Goal: Navigation & Orientation: Find specific page/section

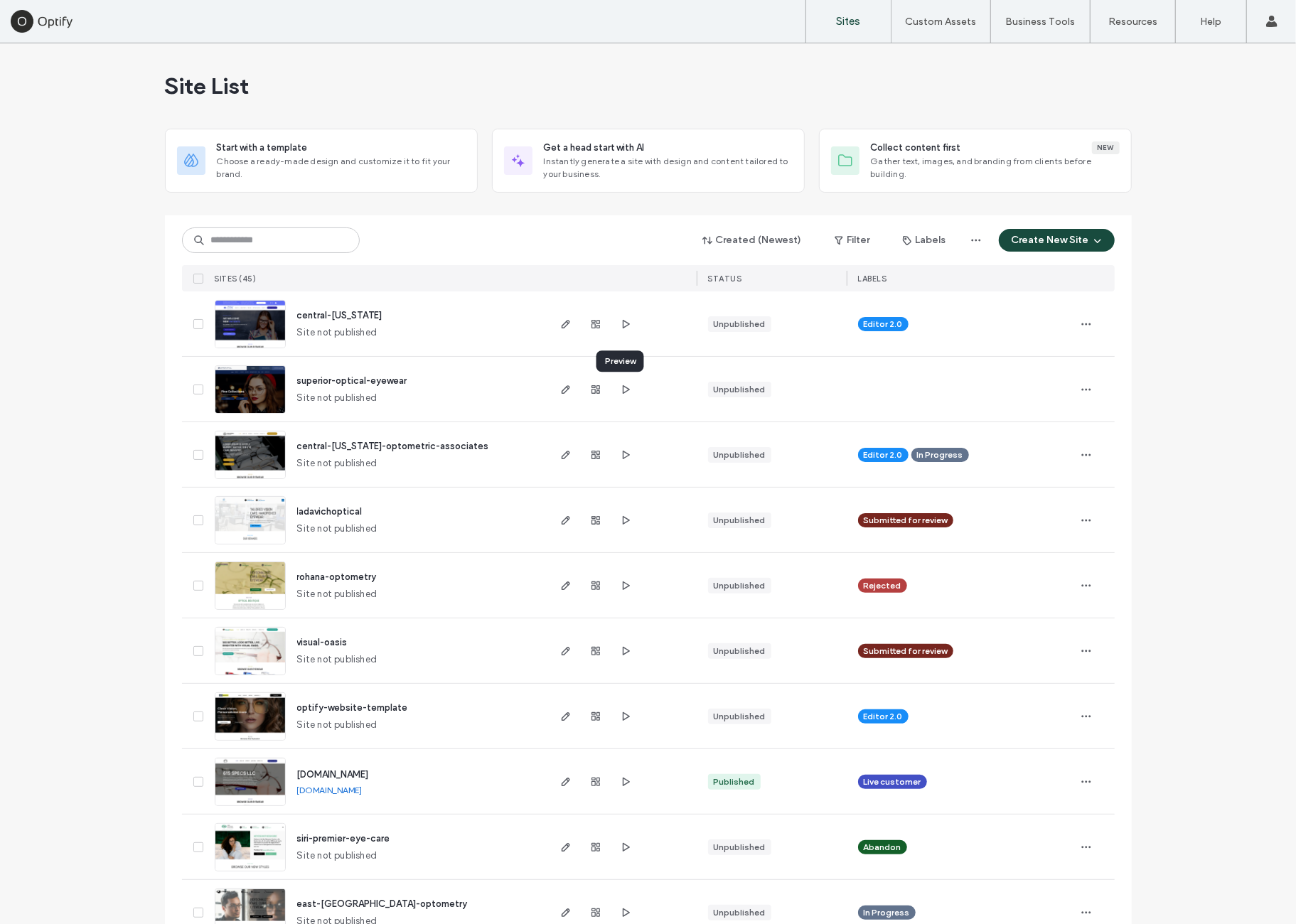
click at [624, 387] on icon "button" at bounding box center [626, 390] width 12 height 12
drag, startPoint x: 111, startPoint y: 313, endPoint x: 208, endPoint y: 323, distance: 97.5
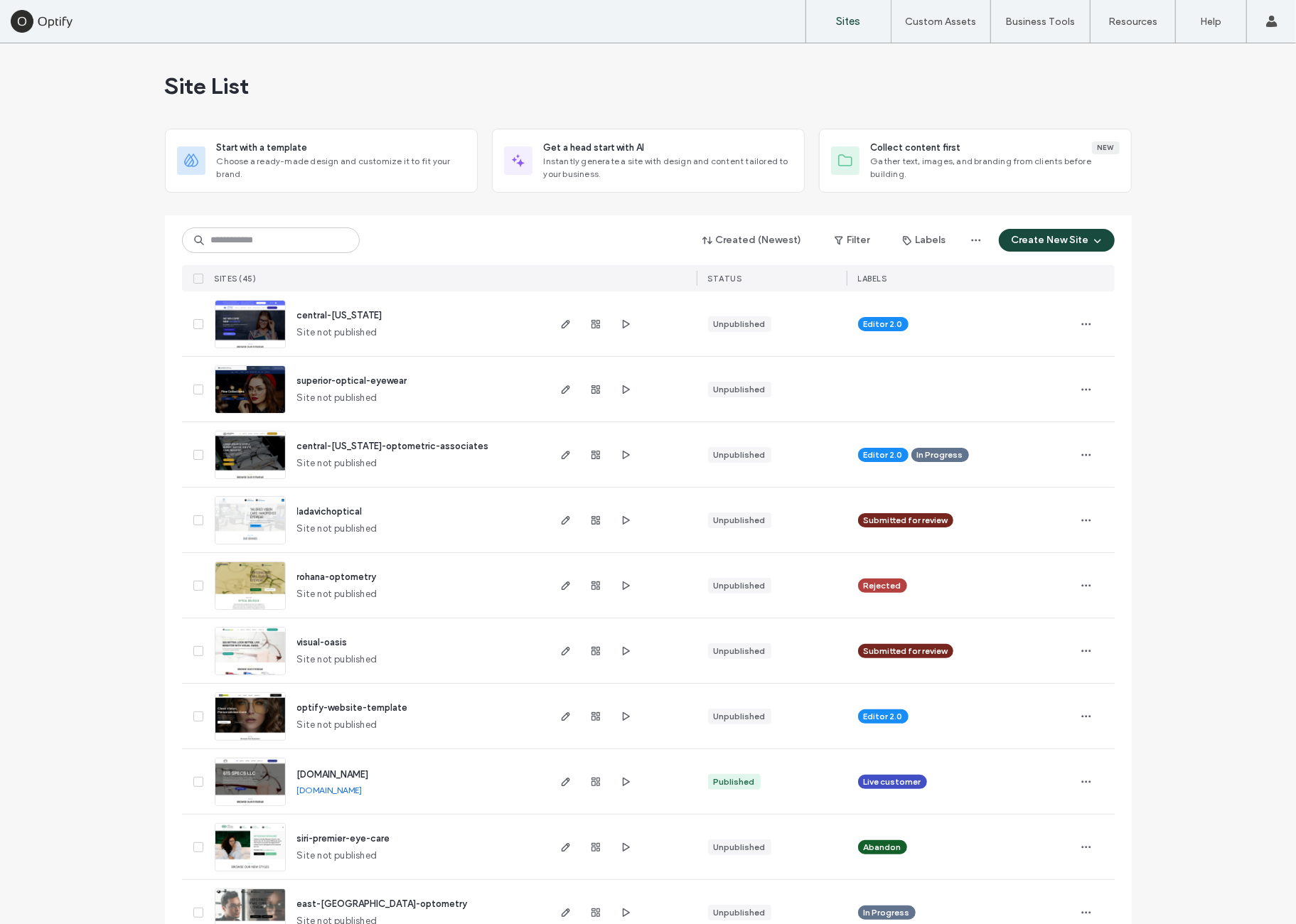
click at [632, 377] on div at bounding box center [621, 389] width 151 height 64
click at [621, 397] on div at bounding box center [595, 389] width 77 height 64
click at [620, 395] on span "button" at bounding box center [625, 389] width 17 height 17
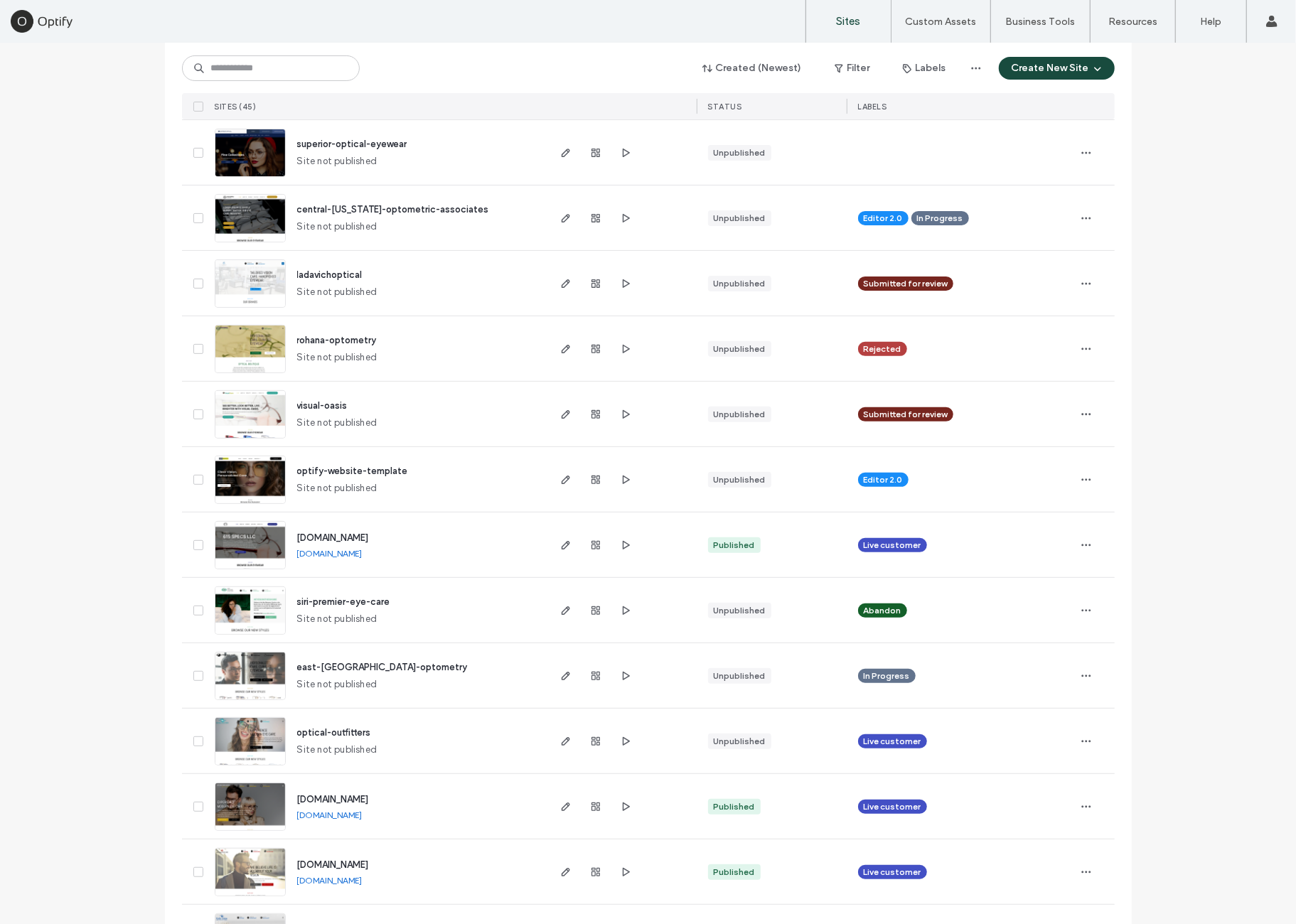
scroll to position [118, 0]
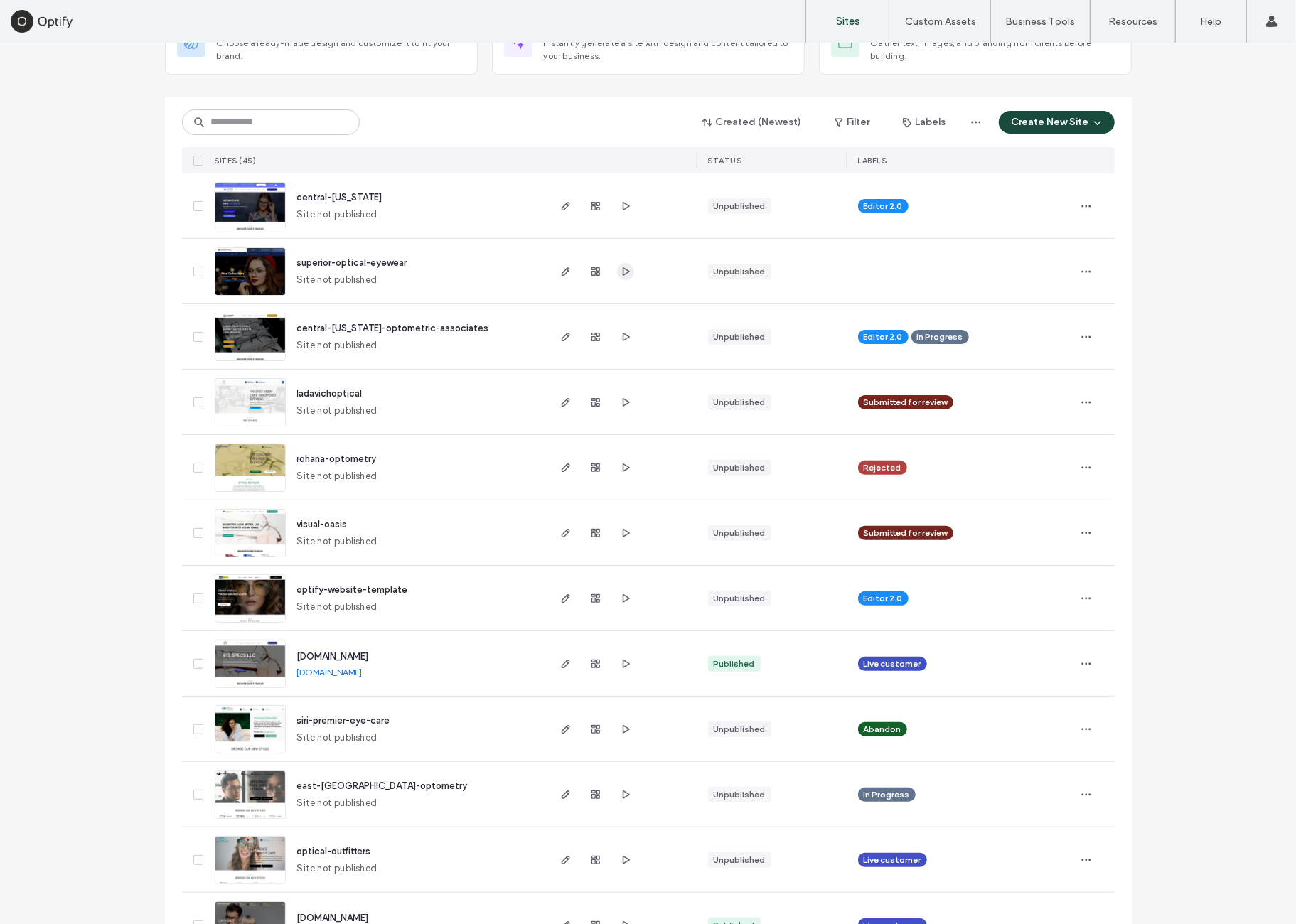
click at [627, 271] on div at bounding box center [621, 271] width 151 height 64
click at [626, 271] on icon "button" at bounding box center [626, 271] width 12 height 12
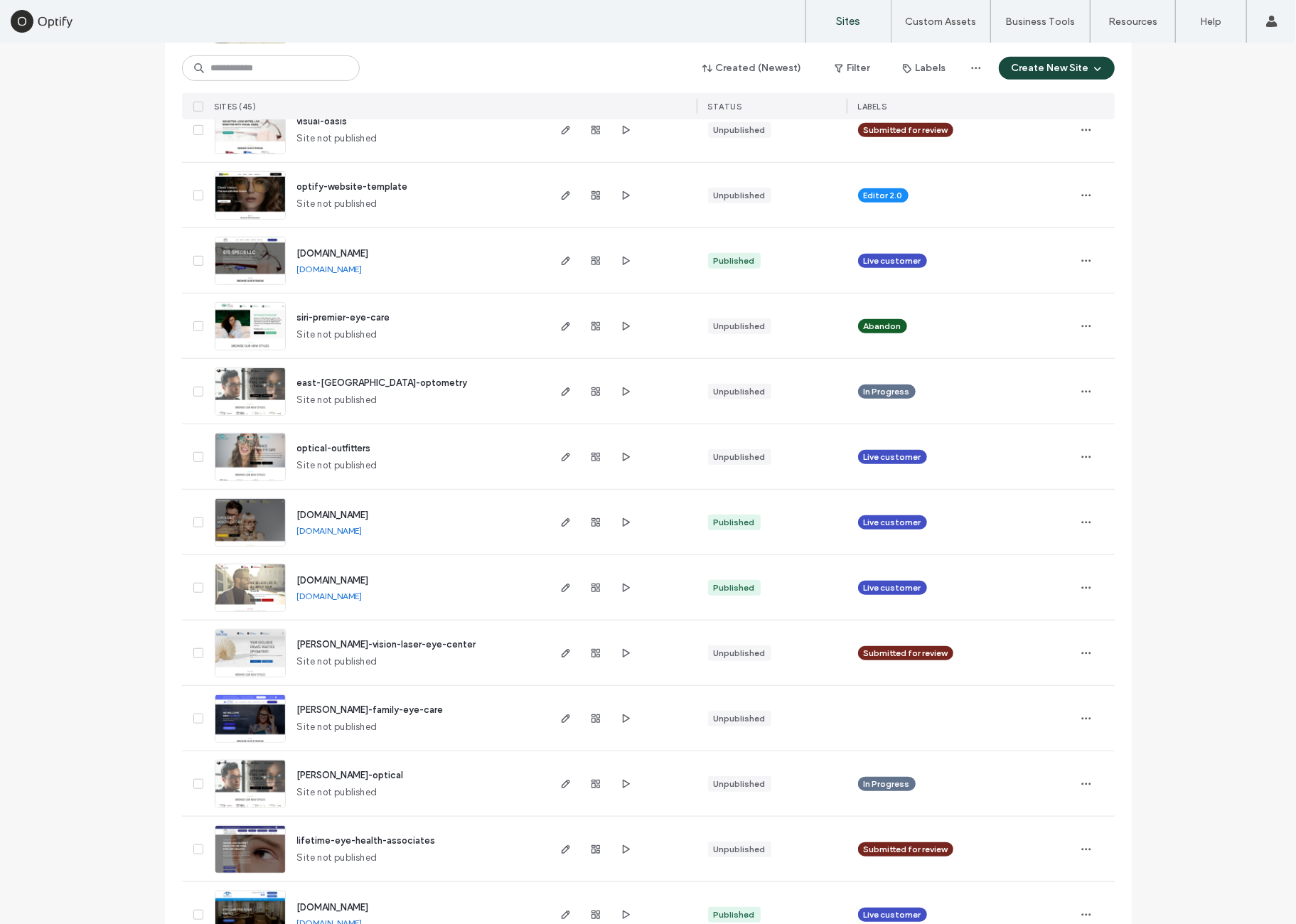
scroll to position [431, 0]
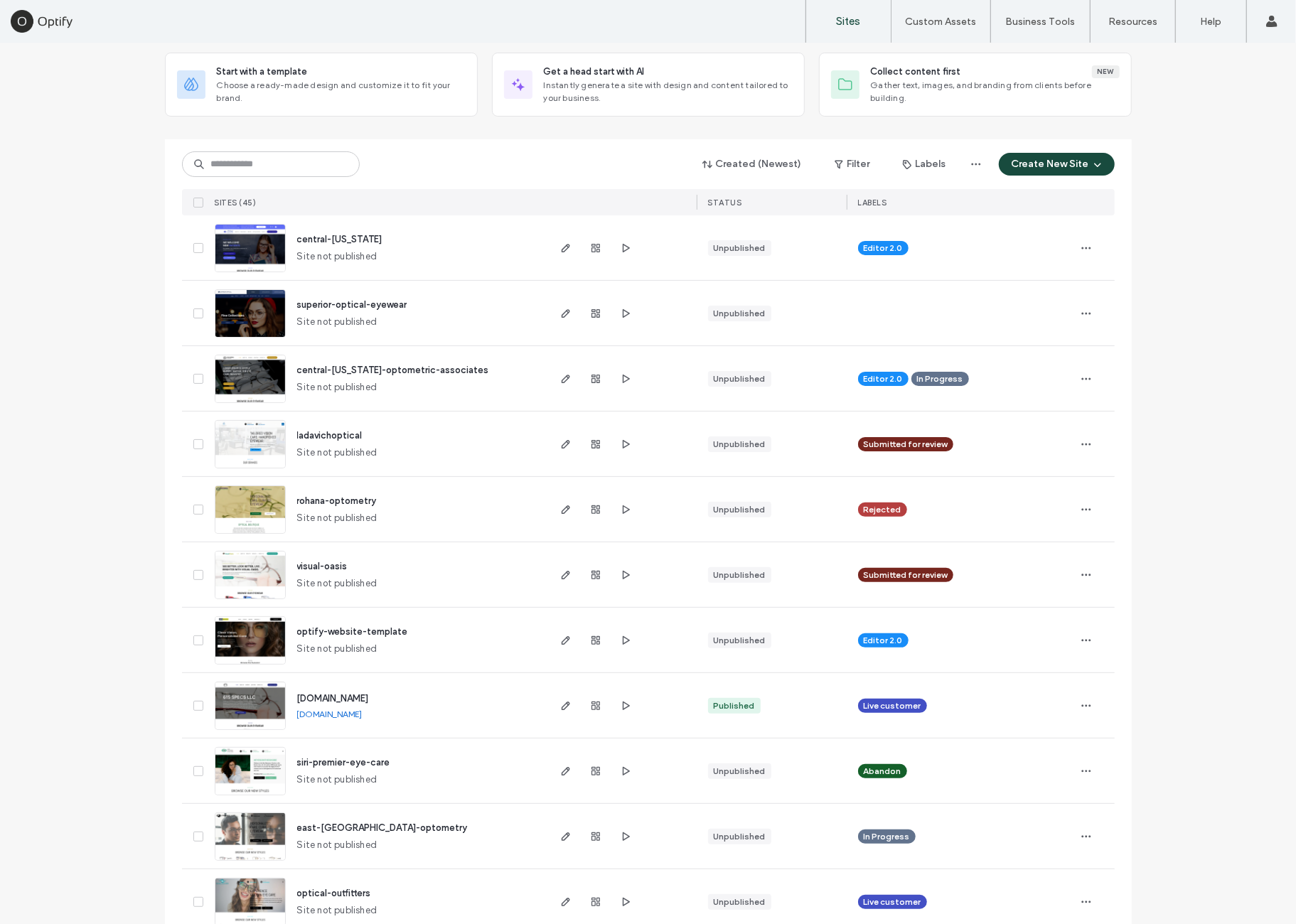
scroll to position [0, 0]
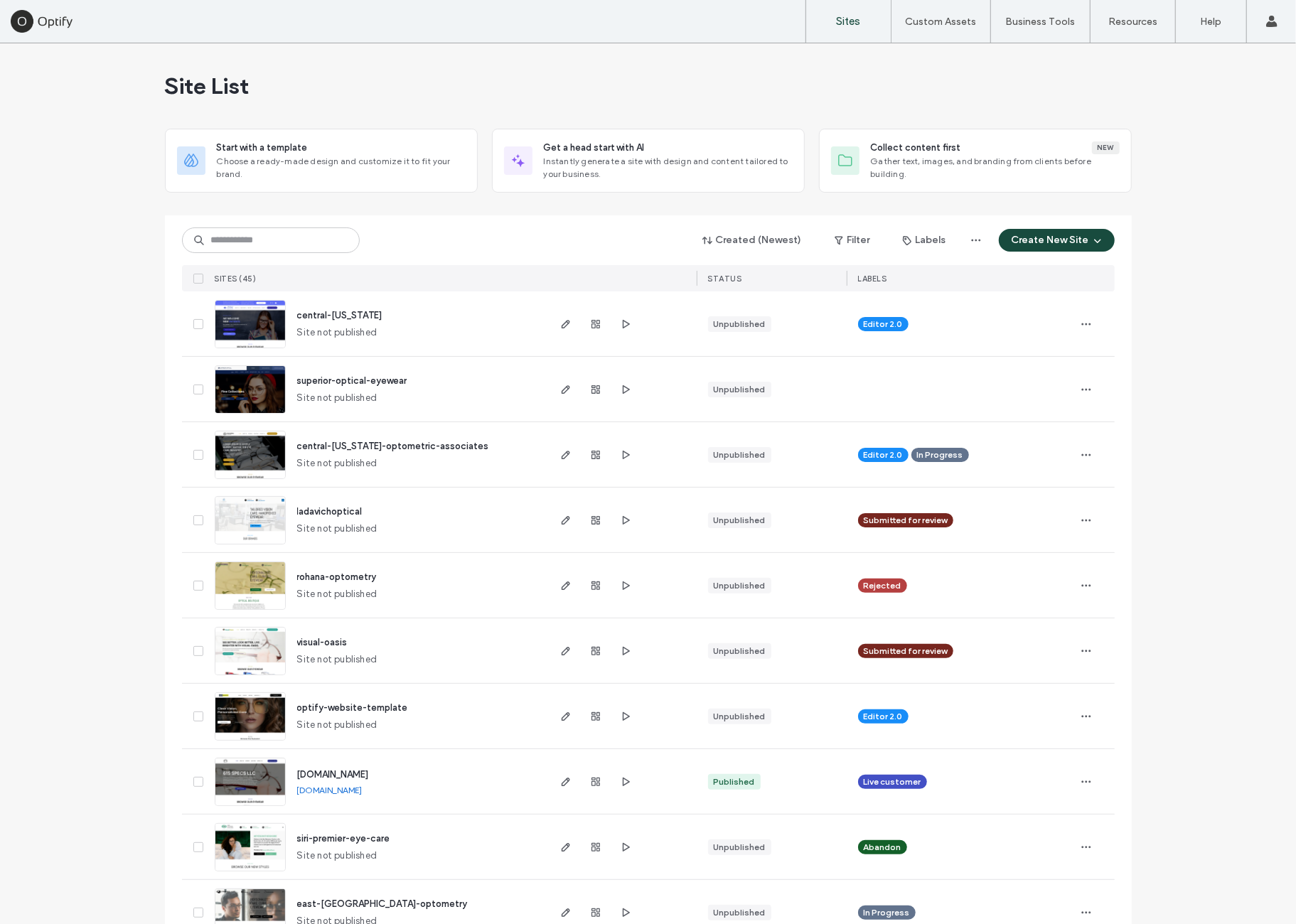
click at [403, 66] on div "Site List" at bounding box center [648, 86] width 967 height 85
click at [617, 317] on span "button" at bounding box center [625, 324] width 17 height 17
